Goal: Navigation & Orientation: Find specific page/section

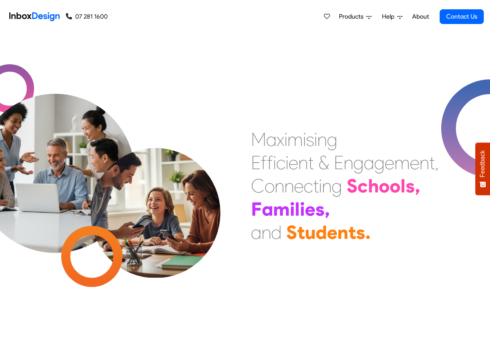
click at [349, 17] on span "Products" at bounding box center [352, 16] width 27 height 9
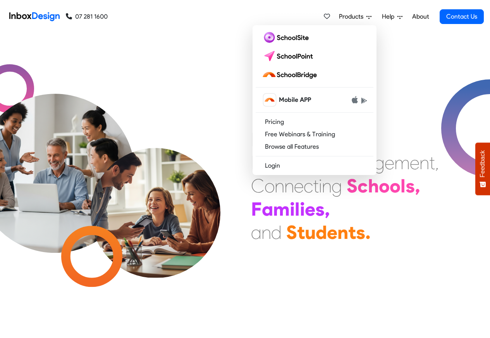
click at [420, 17] on link "About" at bounding box center [419, 16] width 21 height 15
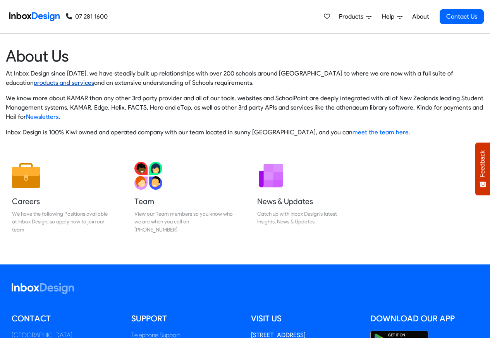
click at [34, 83] on link "products and services" at bounding box center [64, 82] width 60 height 7
